Goal: Transaction & Acquisition: Purchase product/service

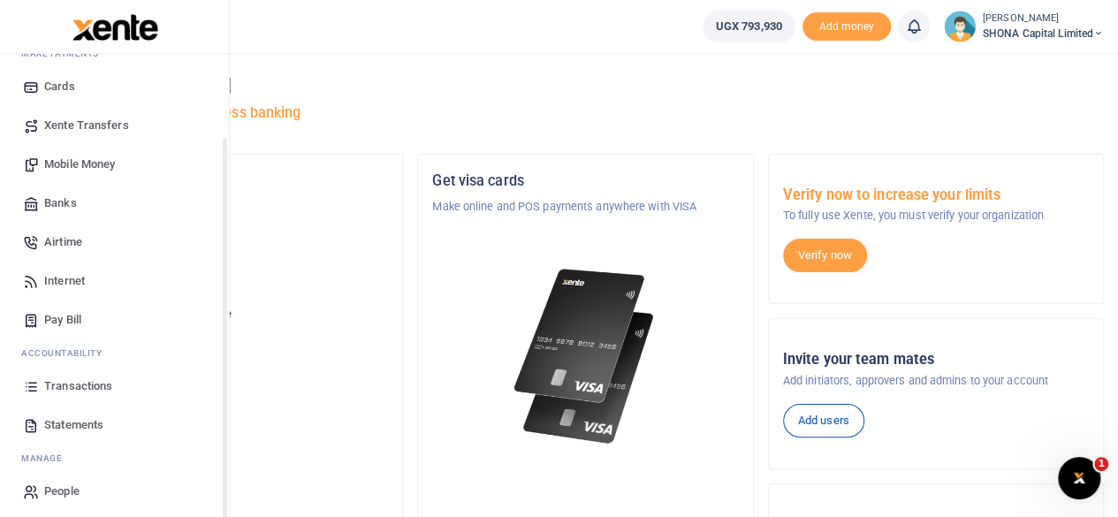
scroll to position [113, 0]
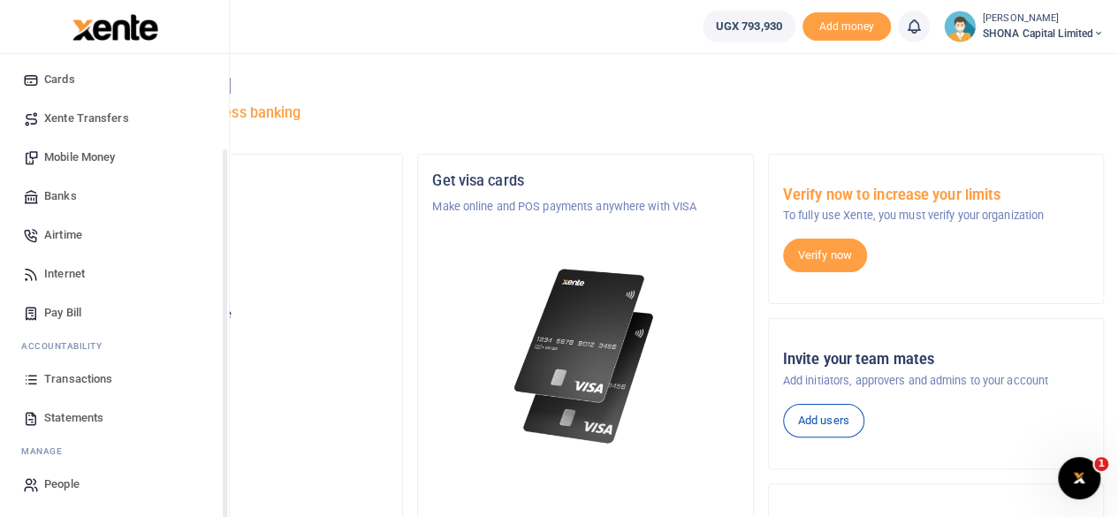
click at [84, 377] on span "Transactions" at bounding box center [78, 379] width 68 height 18
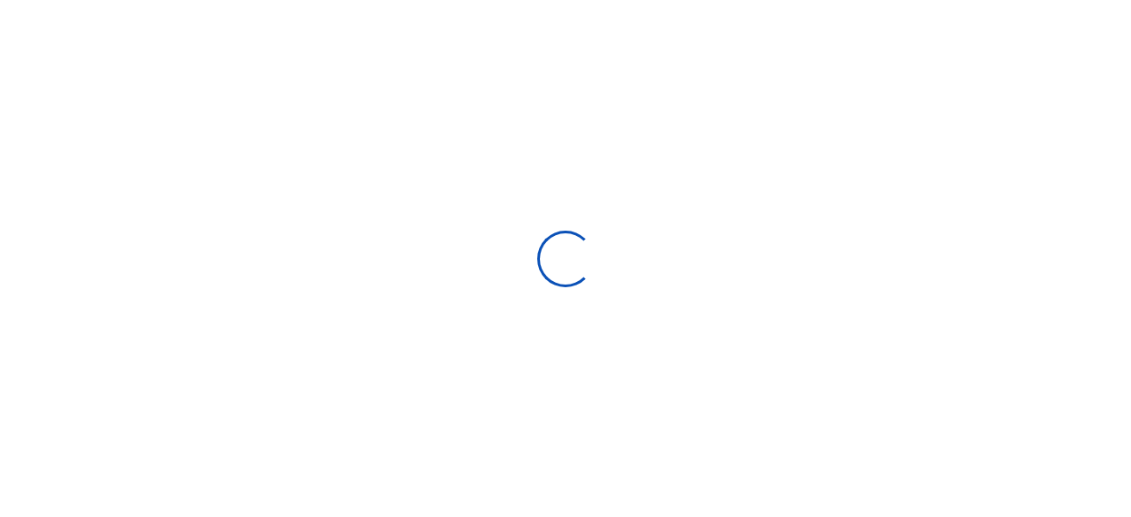
select select
type input "[DATE] - [DATE]"
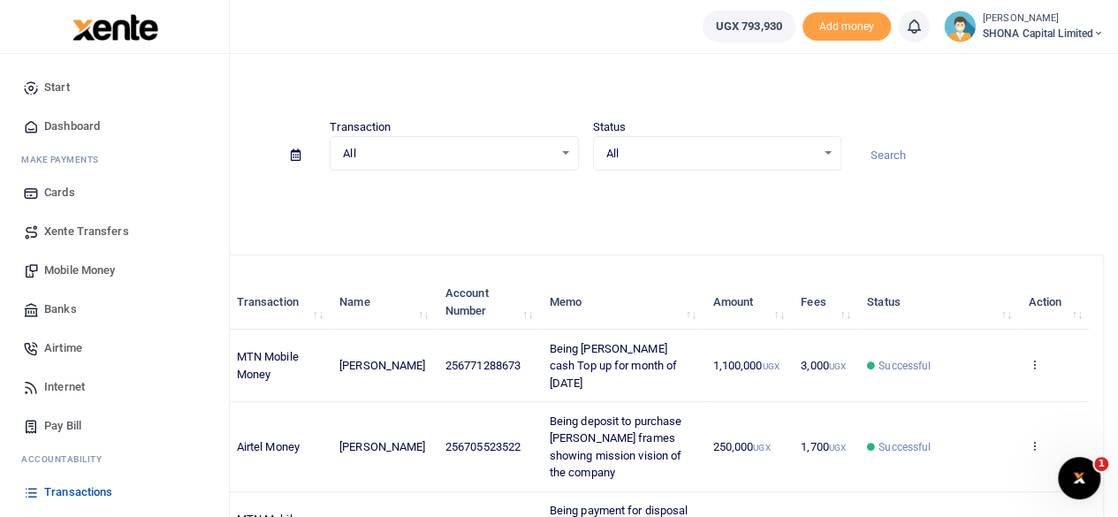
click at [66, 269] on span "Mobile Money" at bounding box center [79, 271] width 71 height 18
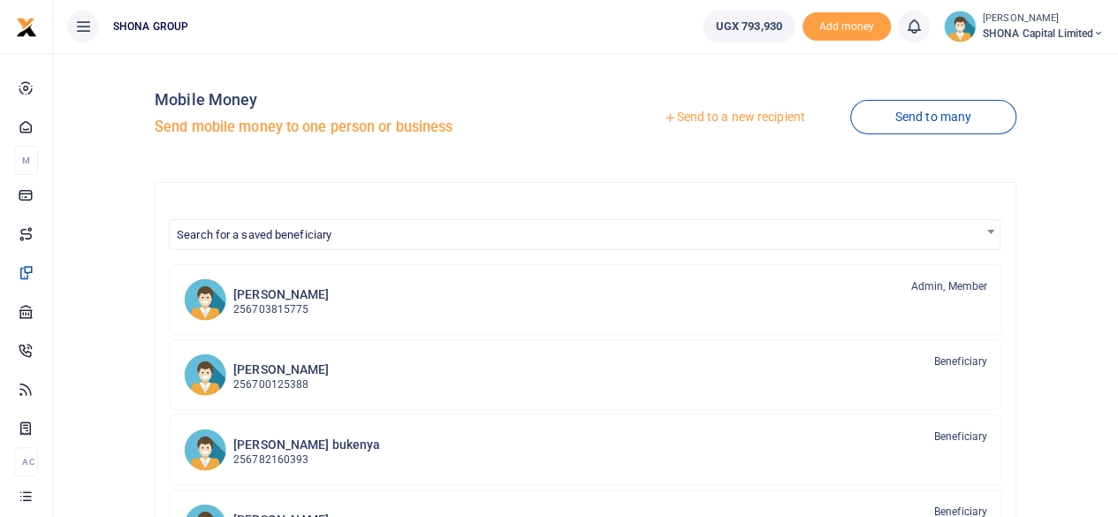
click at [717, 116] on link "Send to a new recipient" at bounding box center [734, 118] width 231 height 32
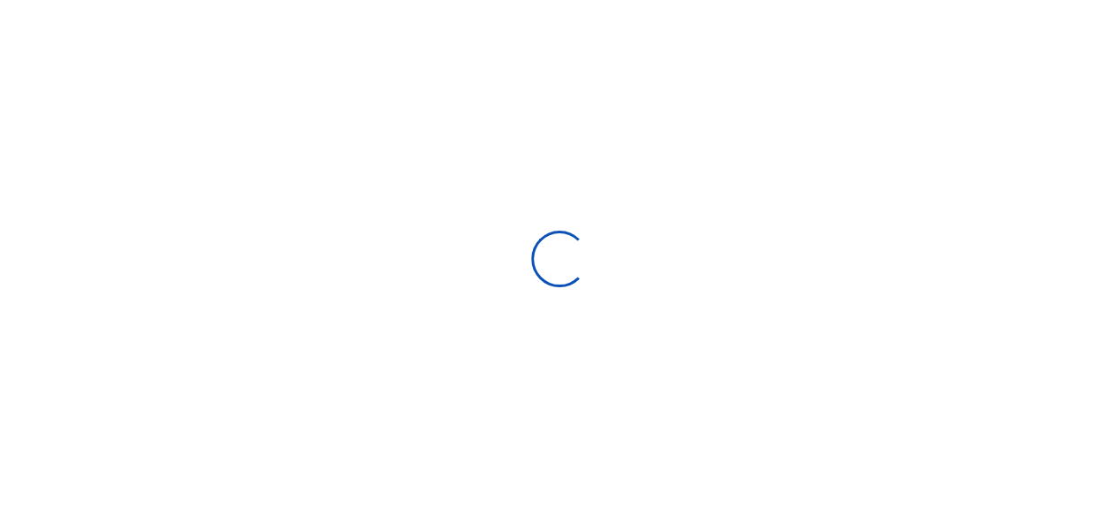
select select "Loading bundles"
select select
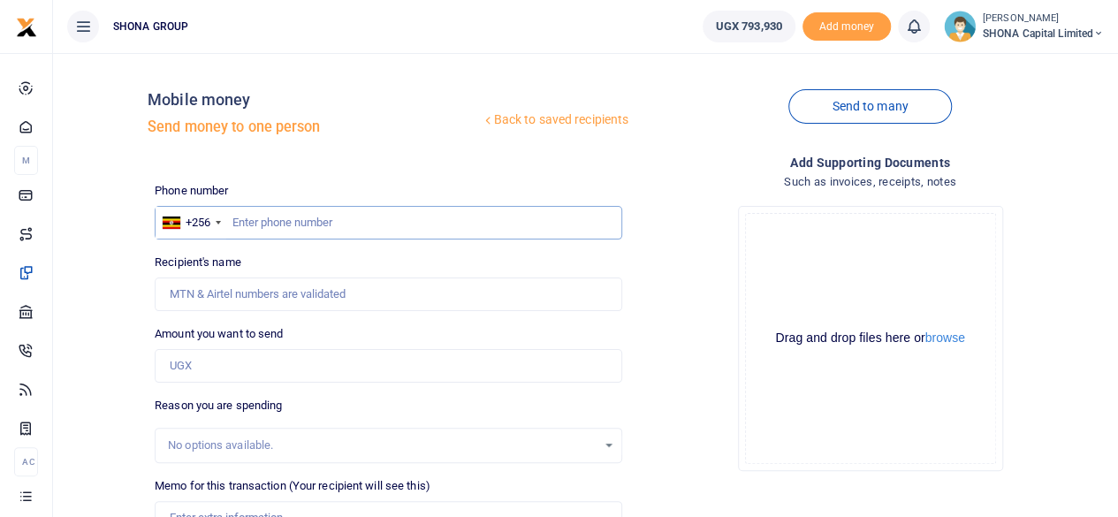
click at [269, 219] on input "text" at bounding box center [388, 223] width 467 height 34
type input "0705523522"
click at [283, 372] on input "Amount you want to send" at bounding box center [388, 366] width 467 height 34
type input "[PERSON_NAME]"
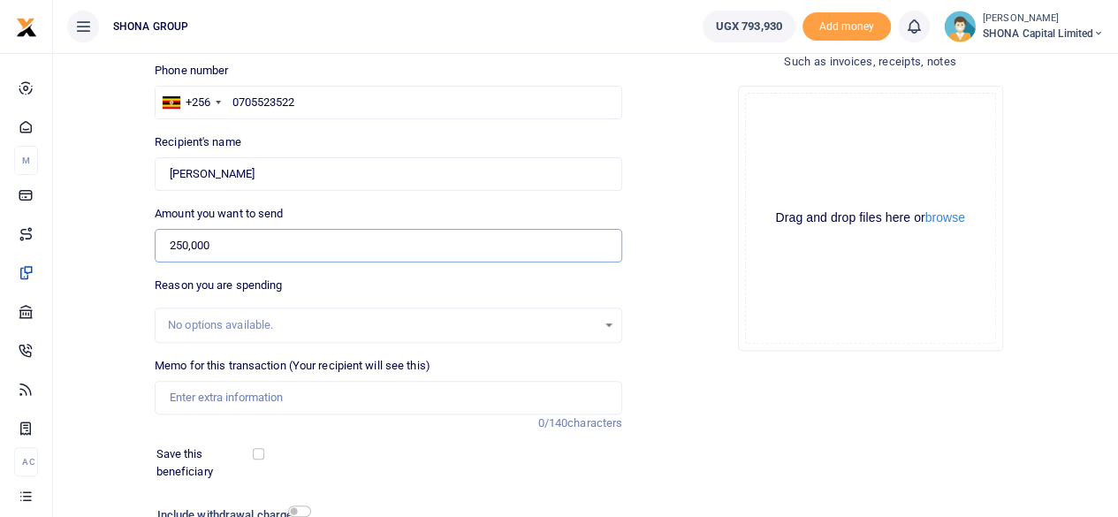
scroll to position [177, 0]
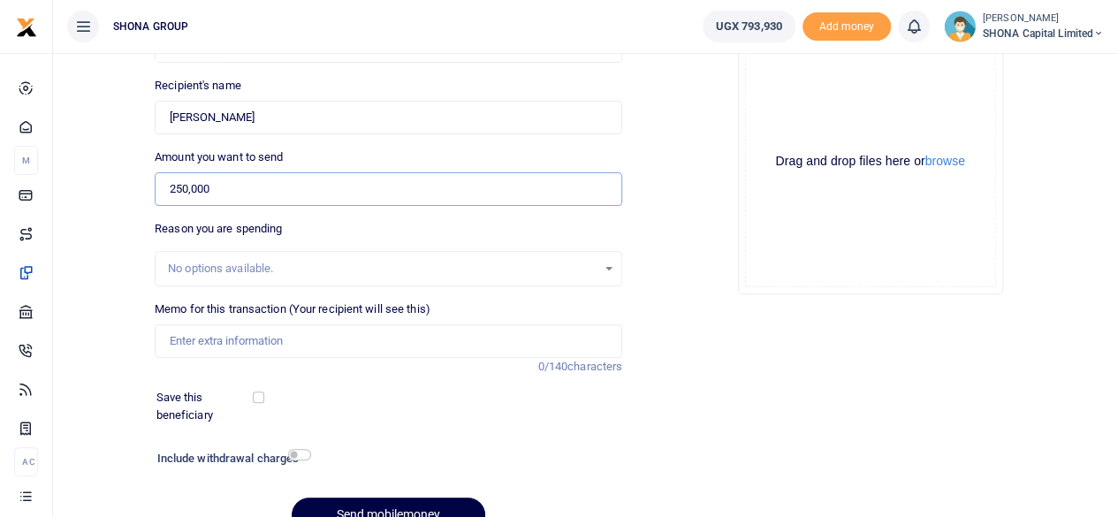
type input "250,000"
click at [211, 262] on div "No options available." at bounding box center [382, 269] width 429 height 18
click at [215, 342] on input "Memo for this transaction (Your recipient will see this)" at bounding box center [388, 341] width 467 height 34
click at [225, 348] on input "Being deposit for portrait for one of the board members" at bounding box center [388, 341] width 467 height 34
click at [239, 336] on input "Being deposit for portrait for one of the board members" at bounding box center [388, 341] width 467 height 34
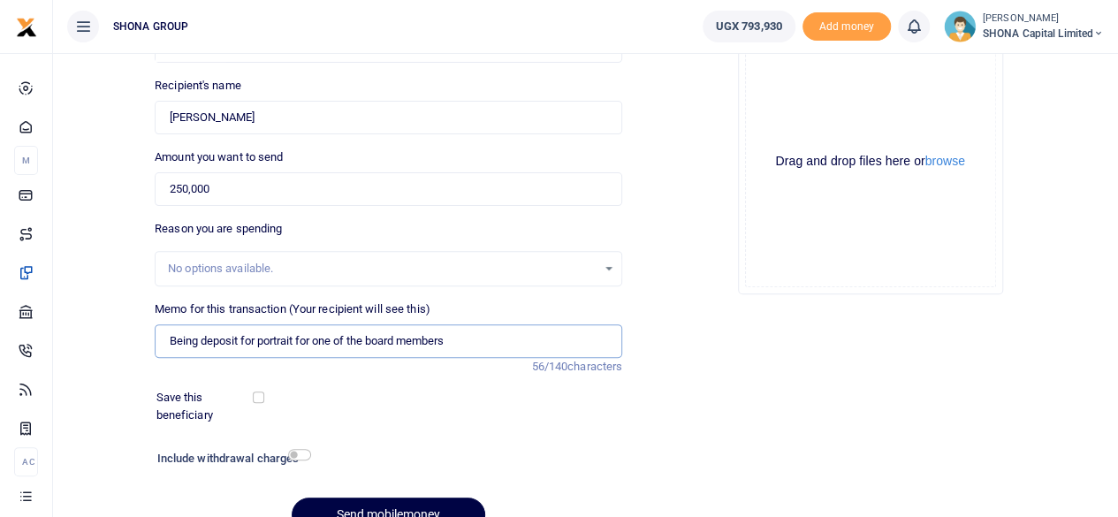
drag, startPoint x: 239, startPoint y: 336, endPoint x: 200, endPoint y: 338, distance: 38.9
click at [200, 338] on input "Being deposit for portrait for one of the board members" at bounding box center [388, 341] width 467 height 34
drag, startPoint x: 296, startPoint y: 340, endPoint x: 571, endPoint y: 324, distance: 275.3
click at [571, 324] on input "Being Balance for portrait for one of the board members" at bounding box center [388, 341] width 467 height 34
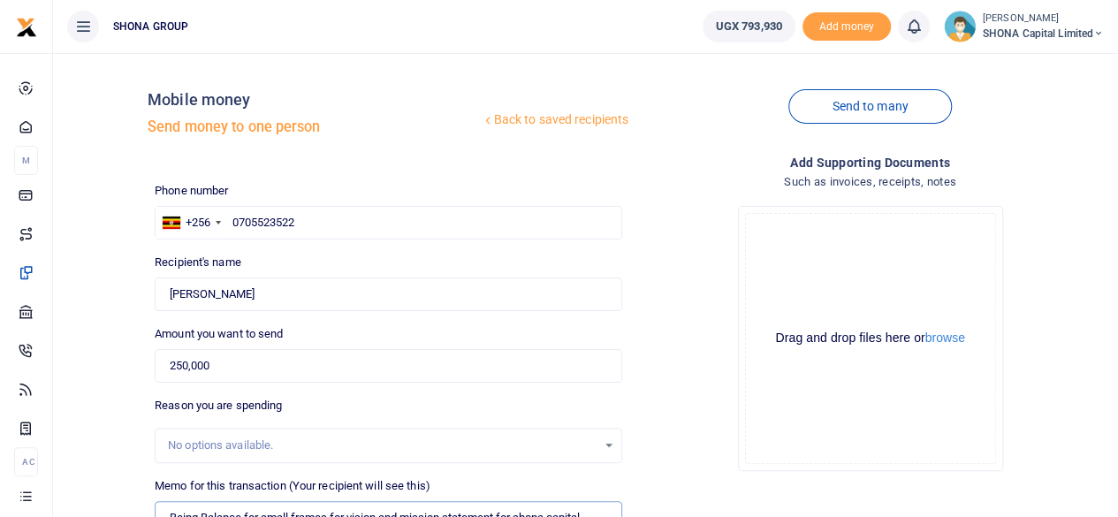
scroll to position [263, 0]
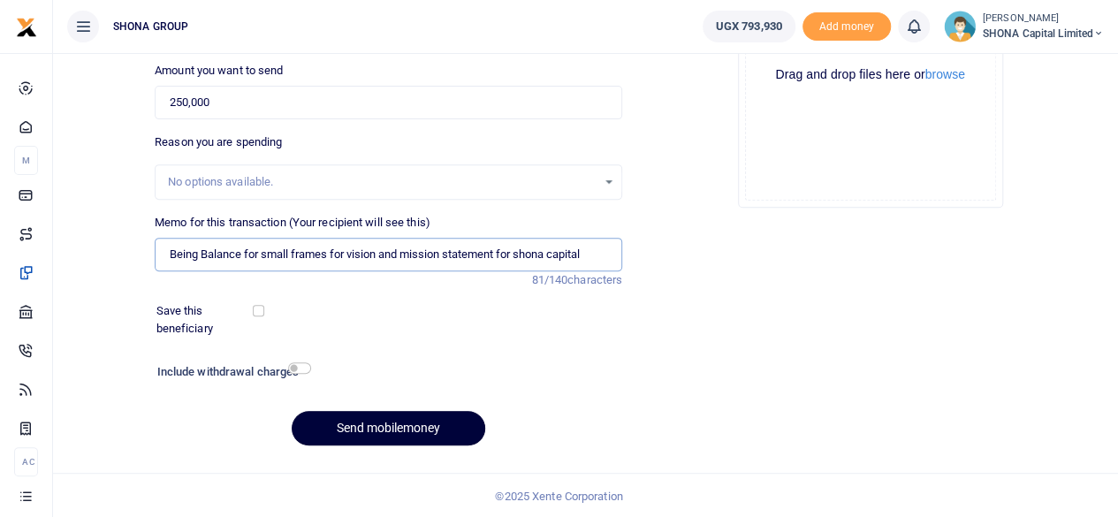
type input "Being Balance for small frames for vision and mission statement for shona capit…"
click at [419, 421] on button "Send mobilemoney" at bounding box center [389, 428] width 194 height 34
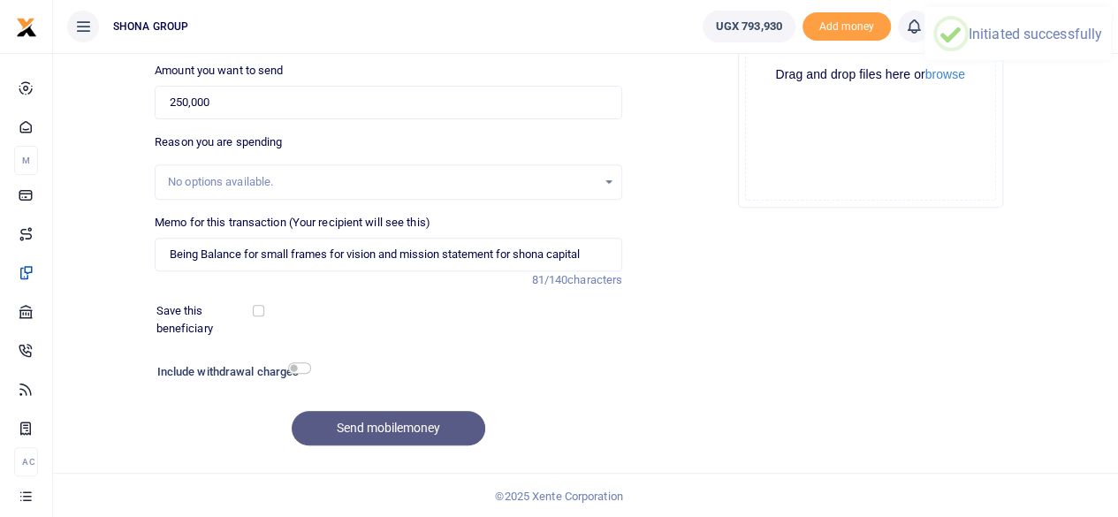
scroll to position [0, 0]
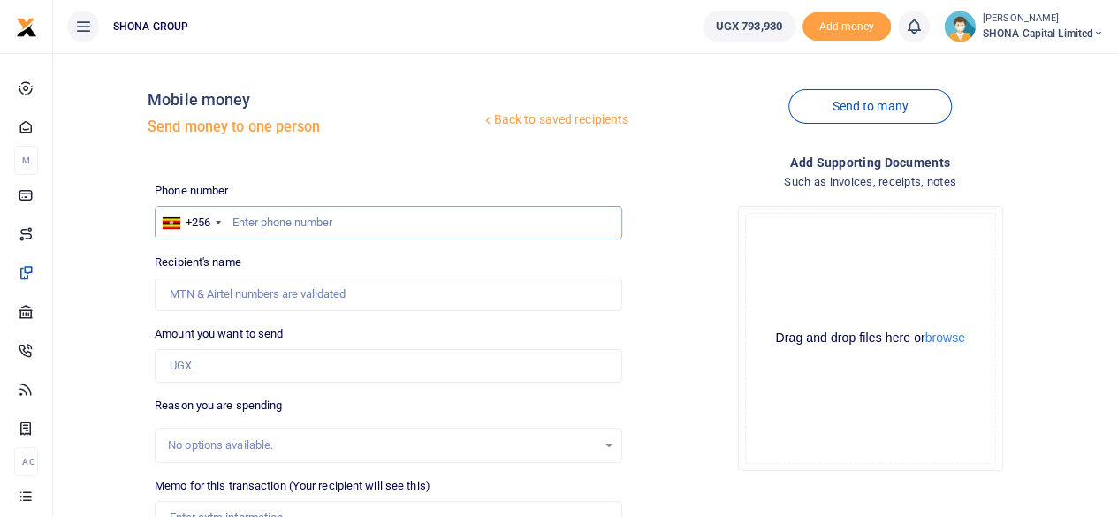
click at [262, 224] on input "text" at bounding box center [388, 223] width 467 height 34
type input "0704562984"
click at [244, 368] on input "Amount you want to send" at bounding box center [388, 366] width 467 height 34
type input "Mike Ssenkungu"
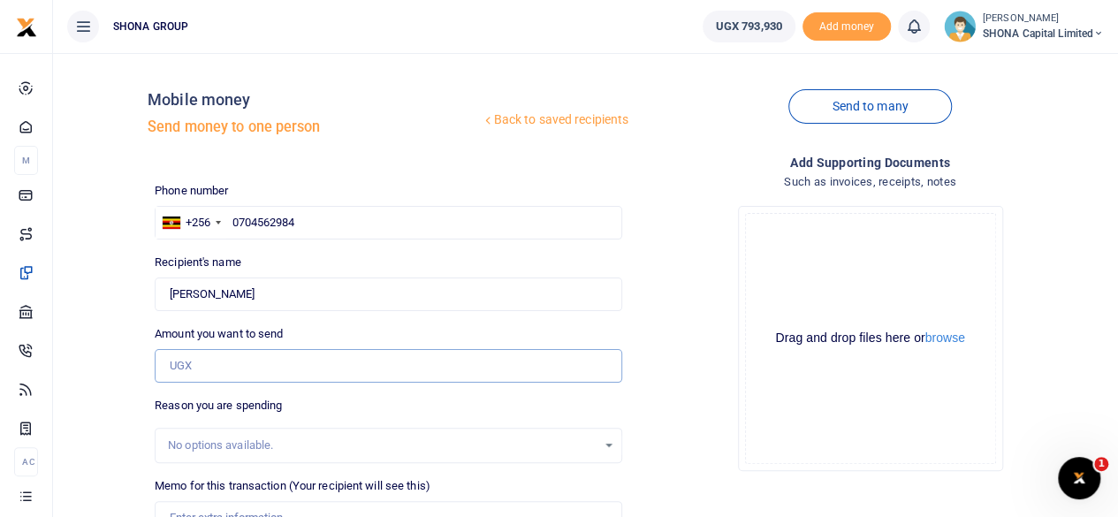
click at [203, 366] on input "Amount you want to send" at bounding box center [388, 366] width 467 height 34
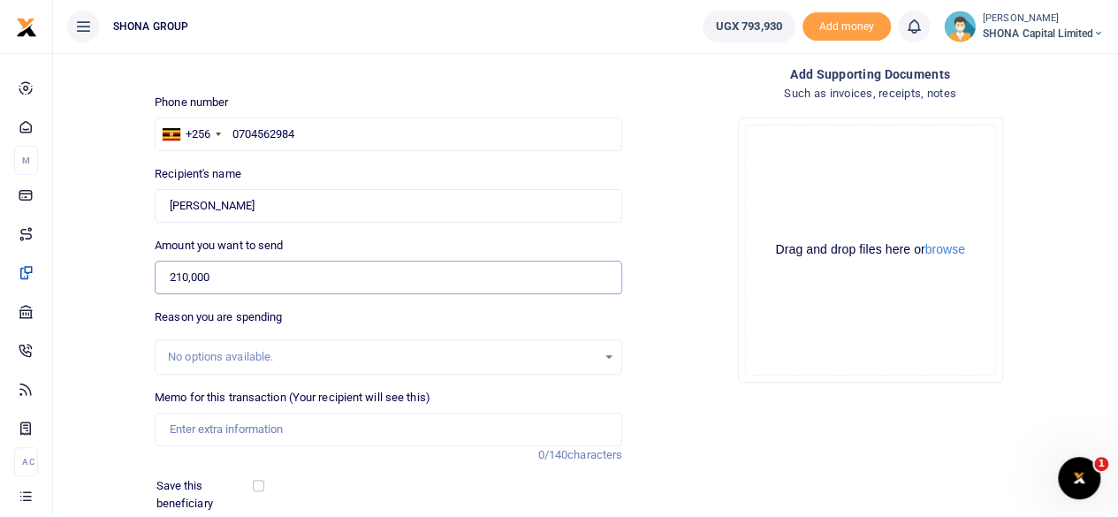
scroll to position [263, 0]
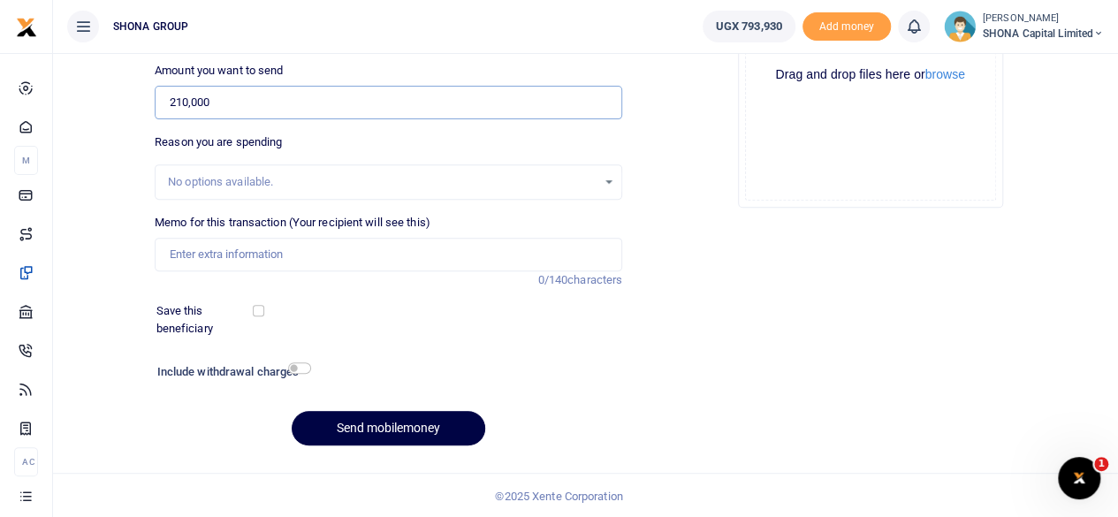
type input "210,000"
click at [209, 262] on input "Memo for this transaction (Your recipient will see this)" at bounding box center [388, 255] width 467 height 34
type input "Being Cartridge Refill for Shona Capital"
click at [406, 429] on button "Send mobilemoney" at bounding box center [389, 428] width 194 height 34
